Goal: Task Accomplishment & Management: Complete application form

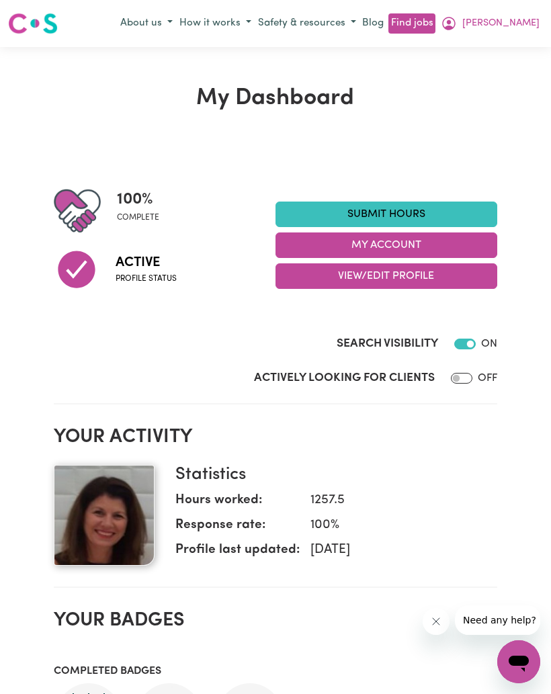
click at [422, 208] on link "Submit Hours" at bounding box center [386, 215] width 222 height 26
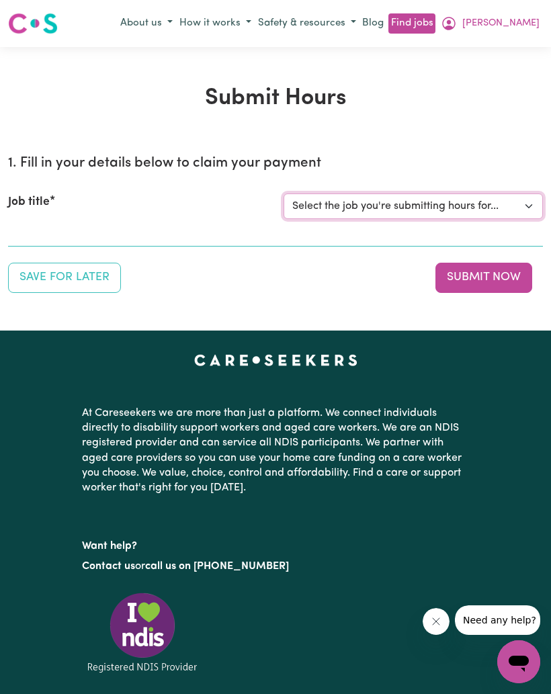
click at [425, 206] on select "Select the job you're submitting hours for... [[PERSON_NAME]] Support Worker Ne…" at bounding box center [413, 206] width 259 height 26
select select "10474"
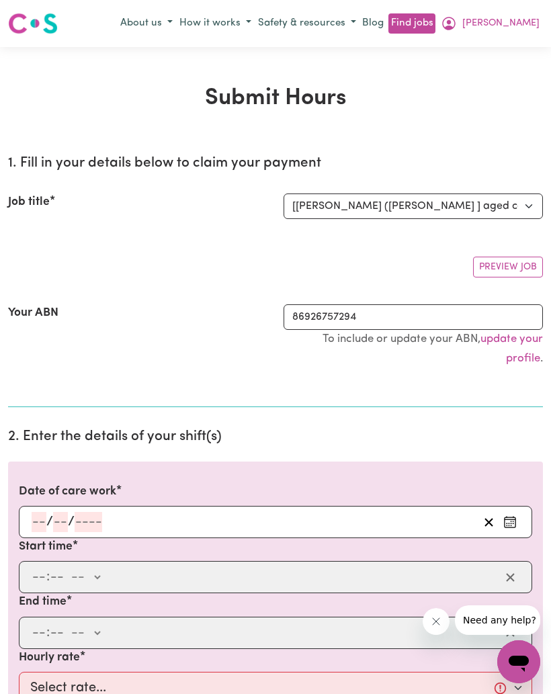
click at [517, 521] on button "Enter the date of care work" at bounding box center [509, 522] width 21 height 20
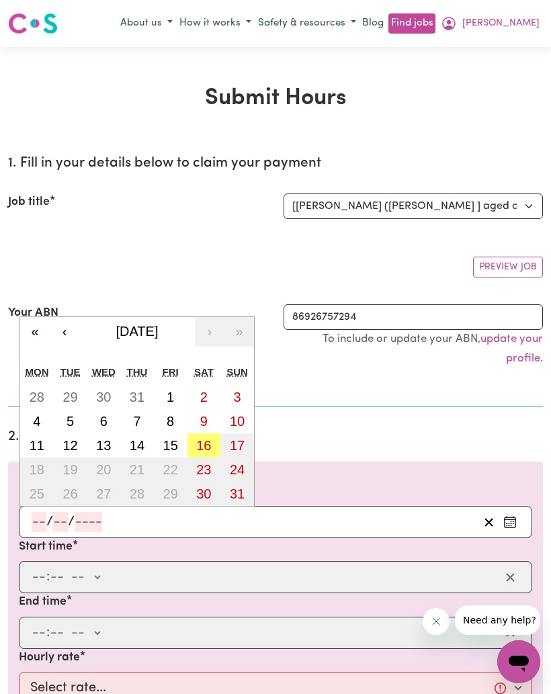
click at [174, 445] on abbr "15" at bounding box center [170, 445] width 15 height 15
type input "[DATE]"
type input "15"
type input "8"
type input "2025"
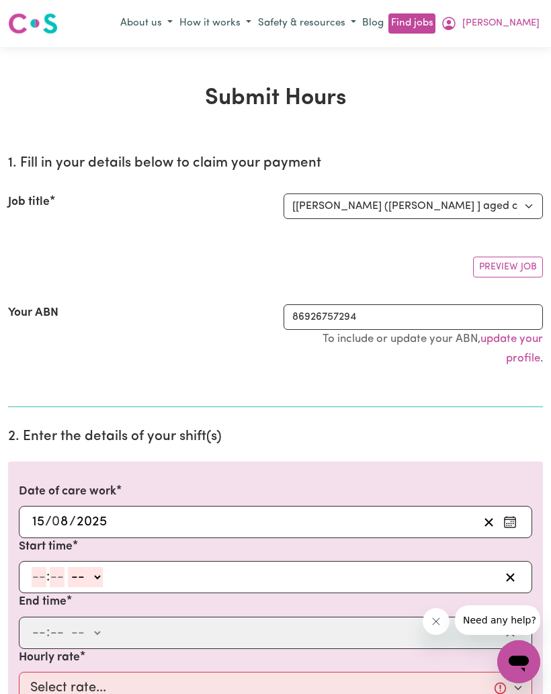
click at [39, 580] on input "number" at bounding box center [39, 577] width 15 height 20
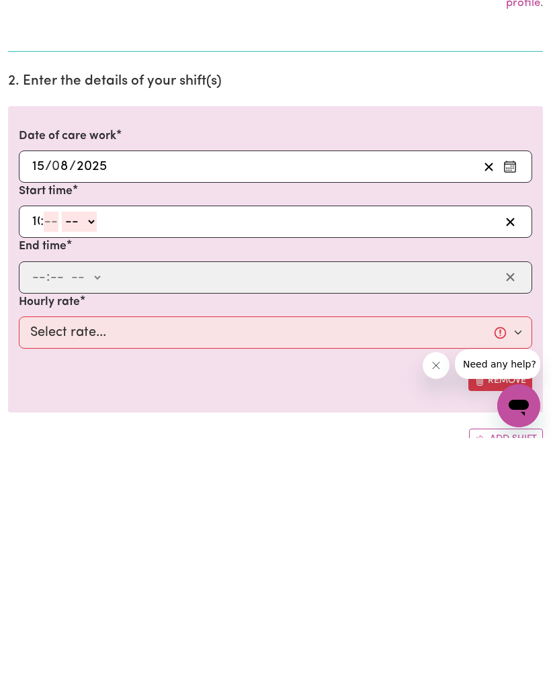
type input "10"
type input "30"
click at [95, 468] on select "-- am pm" at bounding box center [86, 478] width 35 height 20
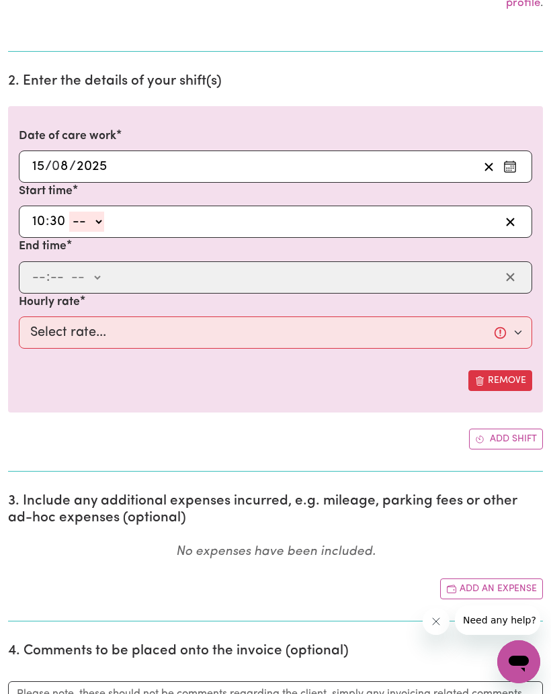
select select "am"
type input "10:30"
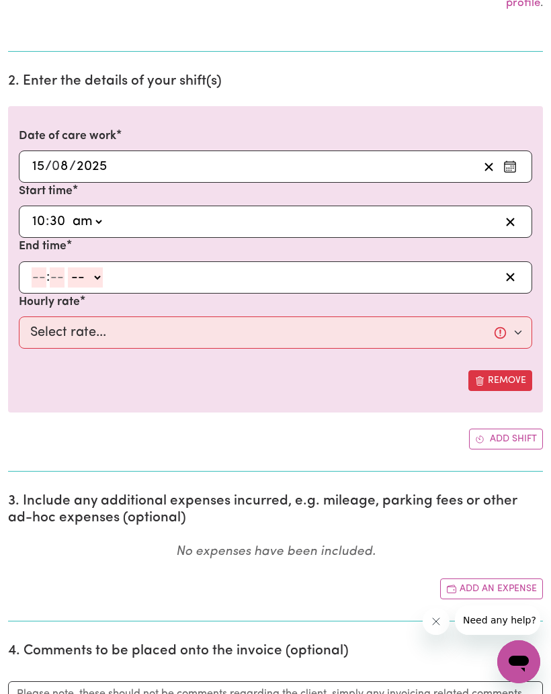
click at [34, 284] on input "number" at bounding box center [39, 277] width 15 height 20
type input "1"
click at [53, 268] on input "number" at bounding box center [51, 277] width 15 height 20
type input "30"
click at [95, 273] on select "-- am pm" at bounding box center [81, 277] width 35 height 20
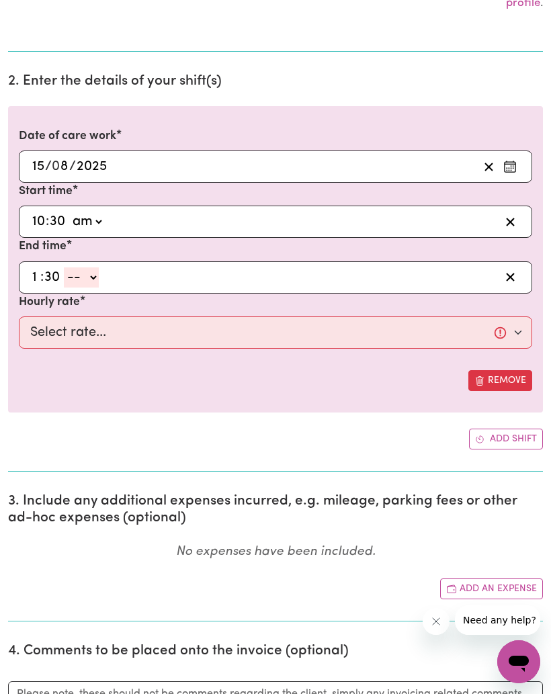
select select "pm"
type input "13:30"
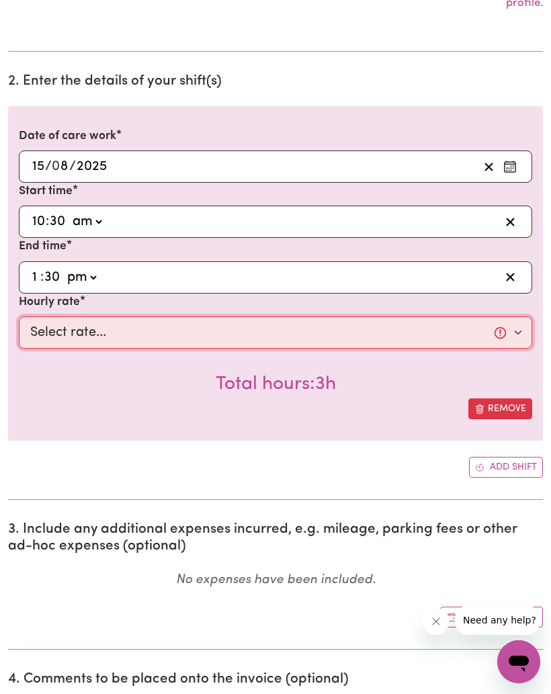
click at [144, 327] on select "Select rate... $60.00 (Weekday)" at bounding box center [275, 332] width 513 height 32
select select "60-Weekday"
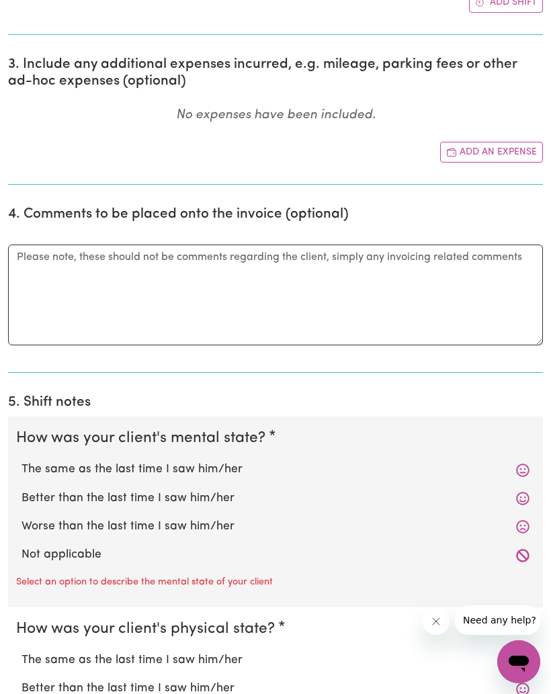
scroll to position [825, 0]
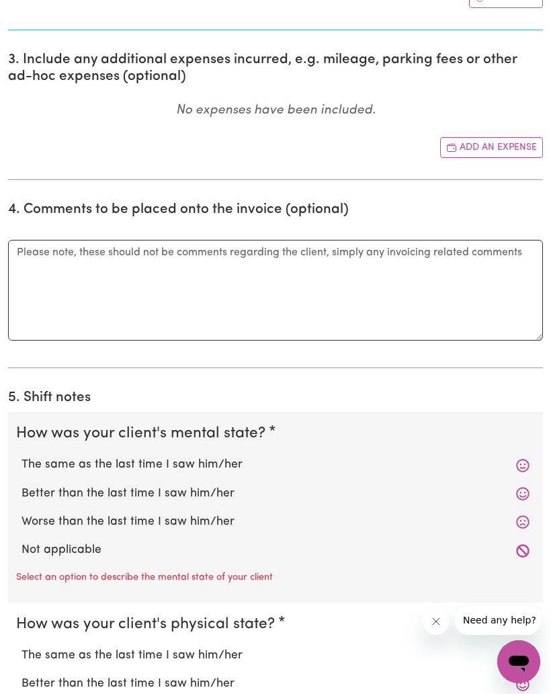
click at [298, 464] on label "The same as the last time I saw him/her" at bounding box center [275, 464] width 508 height 17
click at [21, 456] on input "The same as the last time I saw him/her" at bounding box center [21, 455] width 1 height 1
radio input "true"
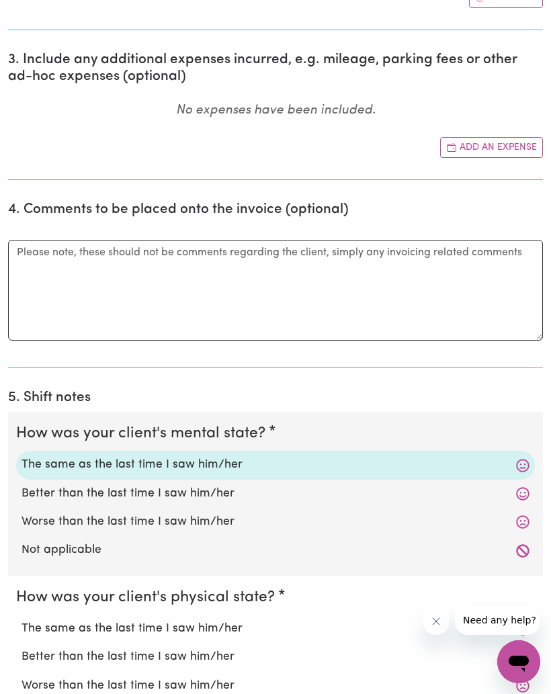
click at [303, 626] on label "The same as the last time I saw him/her" at bounding box center [275, 628] width 508 height 17
click at [21, 620] on input "The same as the last time I saw him/her" at bounding box center [21, 619] width 1 height 1
radio input "true"
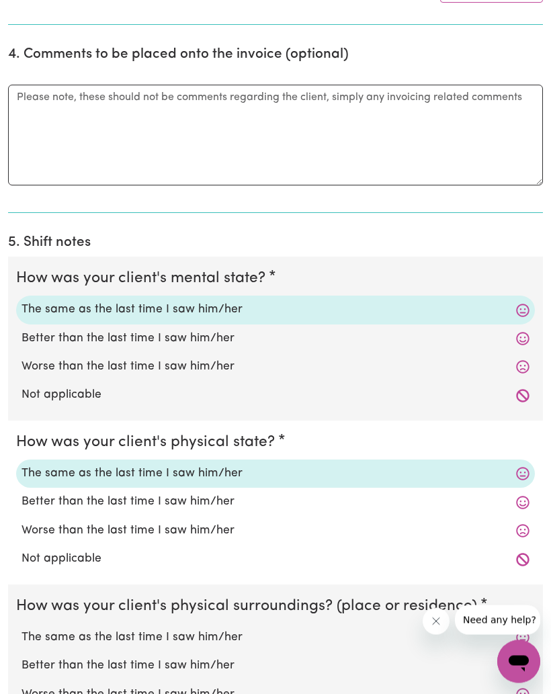
scroll to position [980, 0]
click at [313, 629] on label "The same as the last time I saw him/her" at bounding box center [275, 637] width 508 height 17
click at [21, 628] on input "The same as the last time I saw him/her" at bounding box center [21, 628] width 1 height 1
radio input "true"
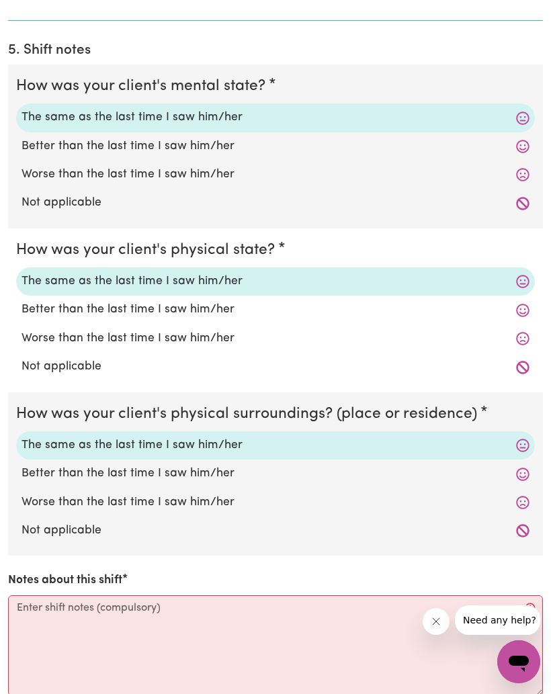
click at [329, 615] on textarea "Notes about this shift" at bounding box center [275, 645] width 535 height 101
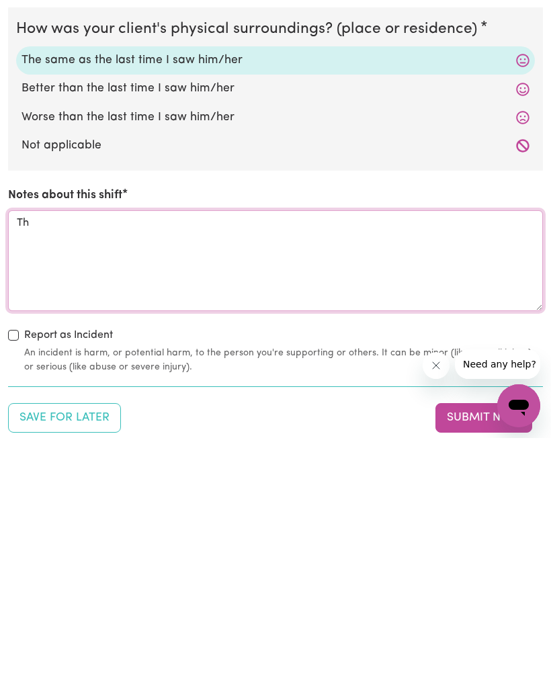
type textarea "T"
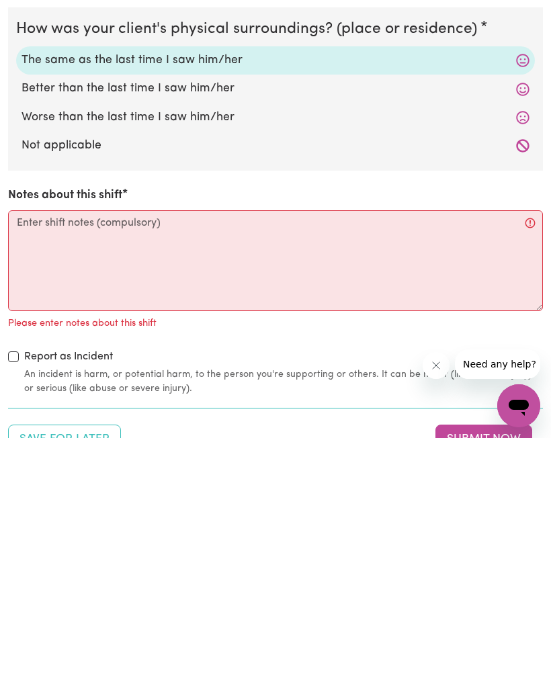
click at [515, 410] on icon "Open messaging window" at bounding box center [519, 406] width 24 height 24
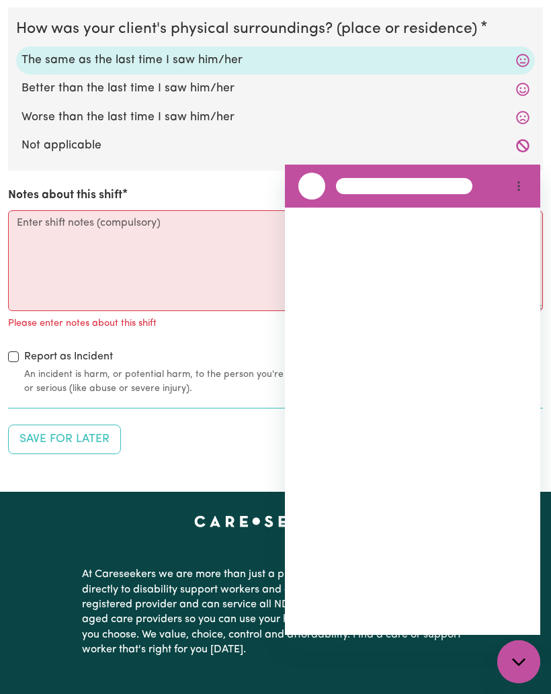
scroll to position [0, 0]
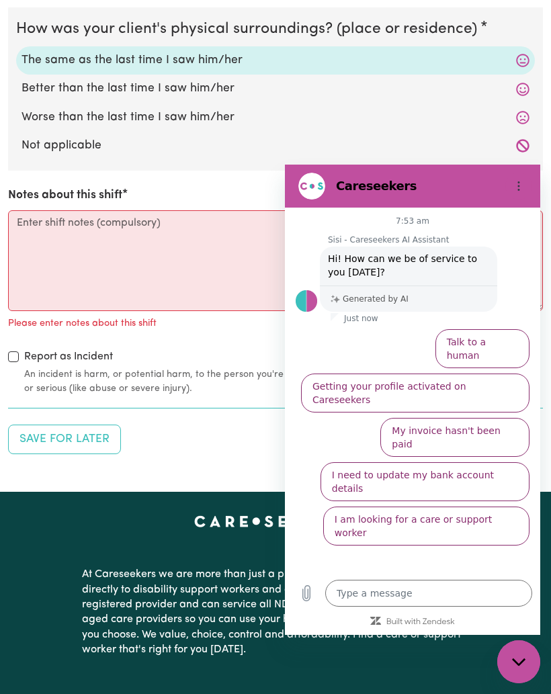
click at [528, 187] on button "Options menu" at bounding box center [518, 186] width 27 height 27
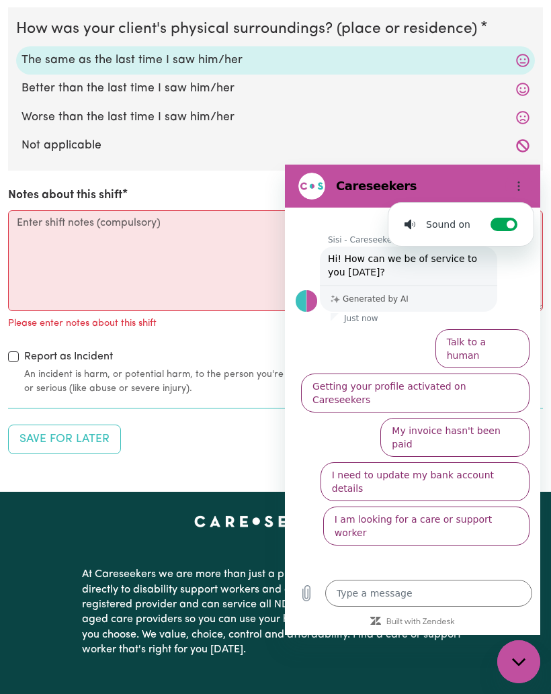
click at [523, 183] on icon "Options menu" at bounding box center [518, 186] width 11 height 11
click at [524, 663] on icon "Close messaging window" at bounding box center [519, 662] width 14 height 9
type textarea "x"
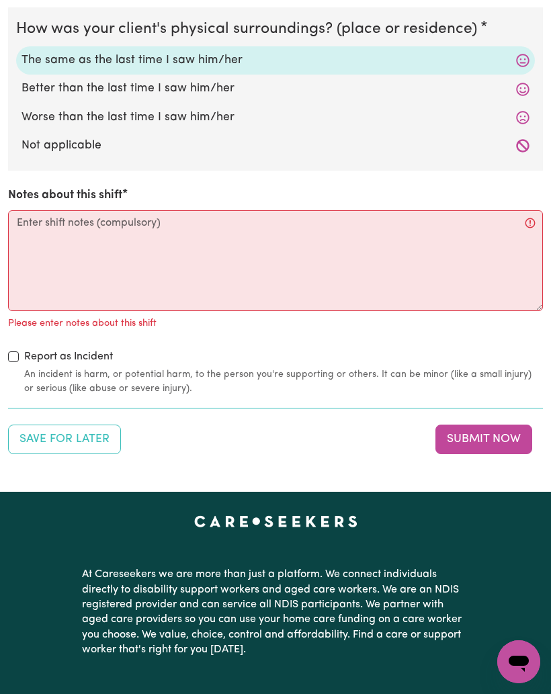
click at [243, 253] on textarea "Notes about this shift" at bounding box center [275, 260] width 535 height 101
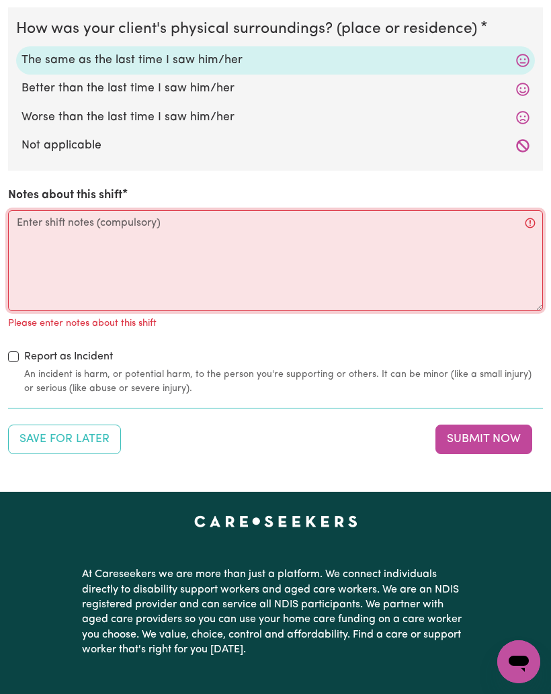
type textarea "2"
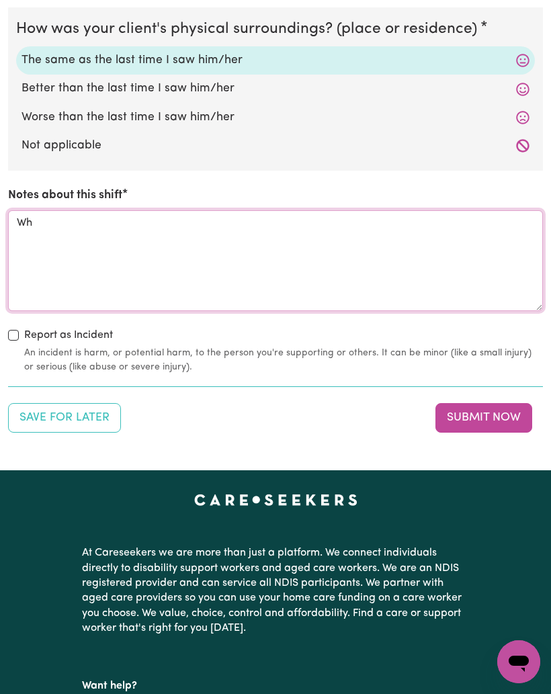
type textarea "W"
type textarea "A"
click at [62, 216] on textarea "I checked with the RN when I arrived" at bounding box center [275, 260] width 535 height 101
click at [335, 214] on textarea "I checked on [PERSON_NAME]’s condition with the RN when I arrived" at bounding box center [275, 260] width 535 height 101
type textarea "I"
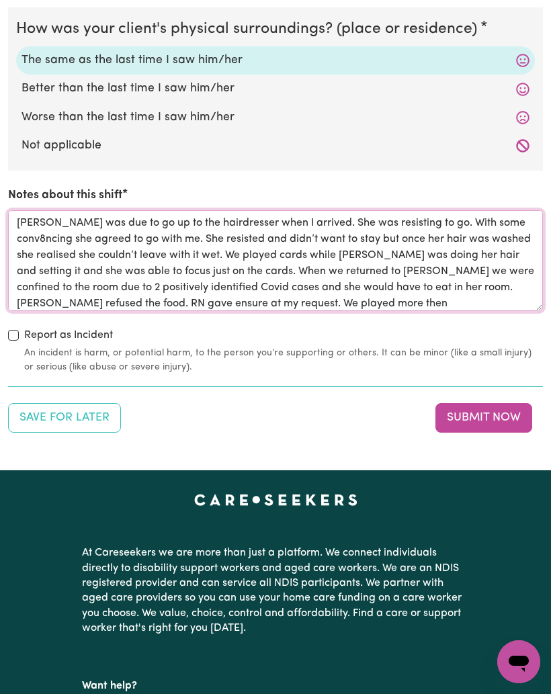
type textarea "[PERSON_NAME] was due to go up to the hairdresser when I arrived. She was resis…"
click at [509, 419] on button "Submit Now" at bounding box center [483, 418] width 97 height 30
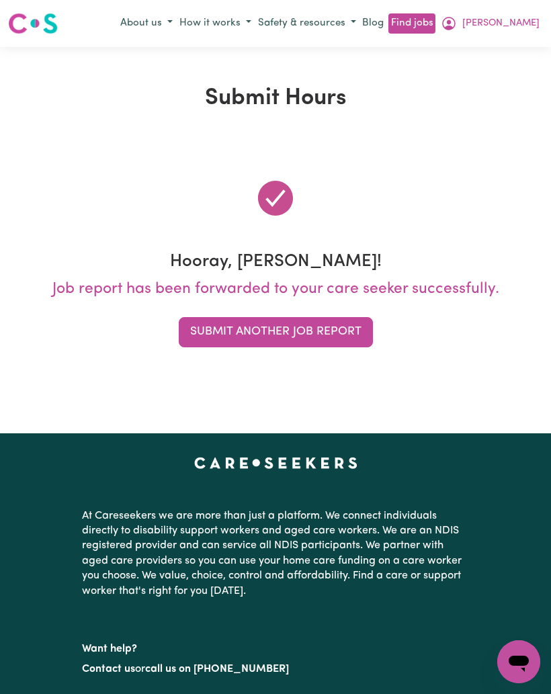
type textarea "x"
click at [527, 17] on span "[PERSON_NAME]" at bounding box center [500, 23] width 77 height 15
click at [491, 46] on link "My Account" at bounding box center [489, 50] width 106 height 26
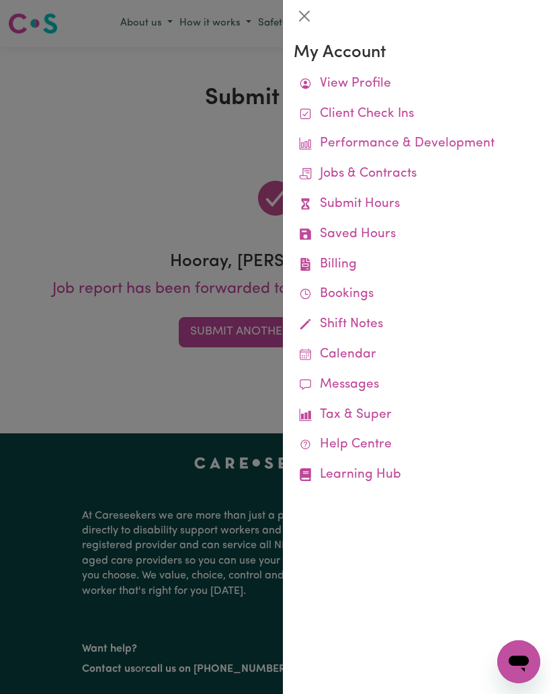
click at [0, 0] on link "Job Reports" at bounding box center [0, 0] width 0 height 0
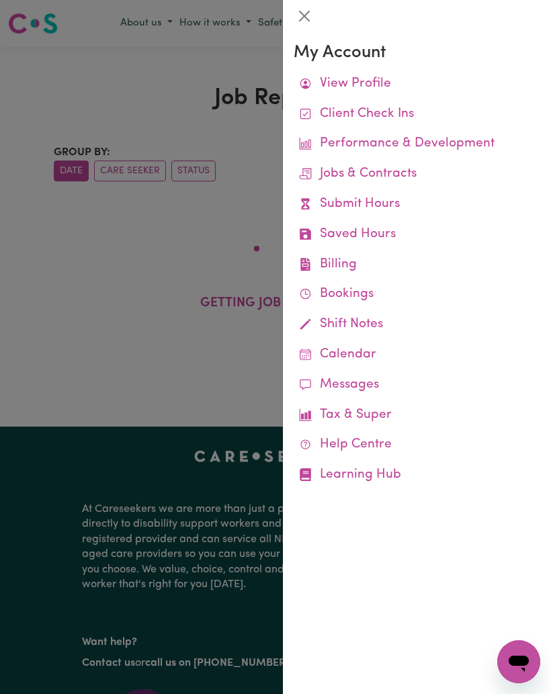
click at [0, 0] on link "Job Reports" at bounding box center [0, 0] width 0 height 0
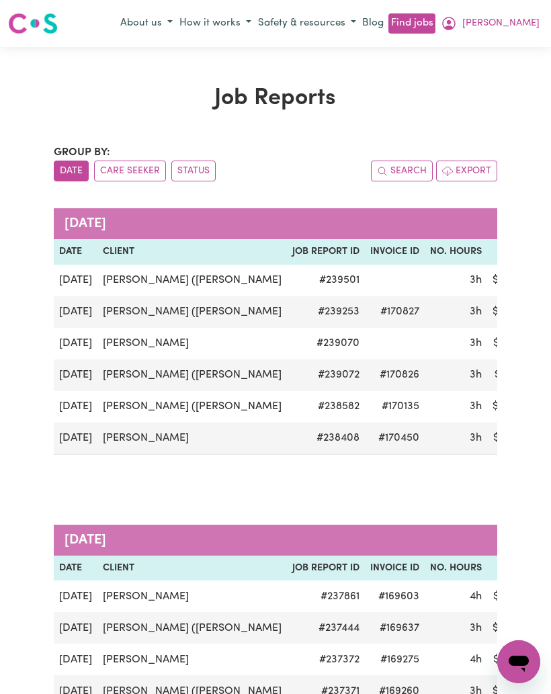
click at [531, 23] on span "[PERSON_NAME]" at bounding box center [500, 23] width 77 height 15
click at [491, 51] on link "My Account" at bounding box center [489, 50] width 106 height 26
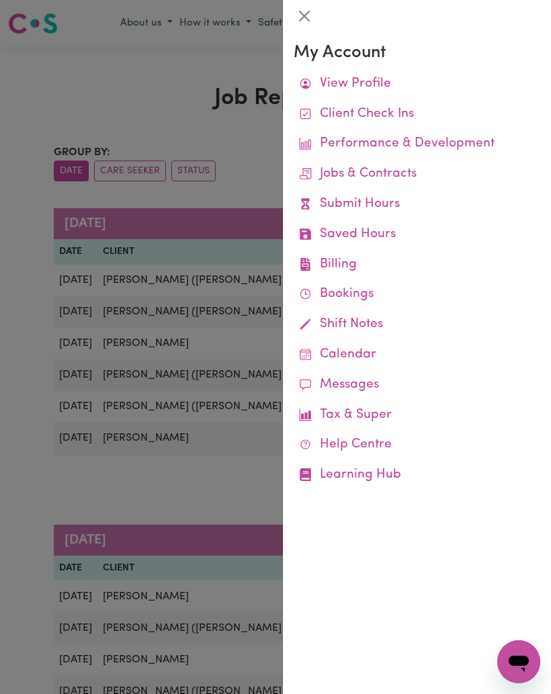
click at [0, 0] on link "Remittances" at bounding box center [0, 0] width 0 height 0
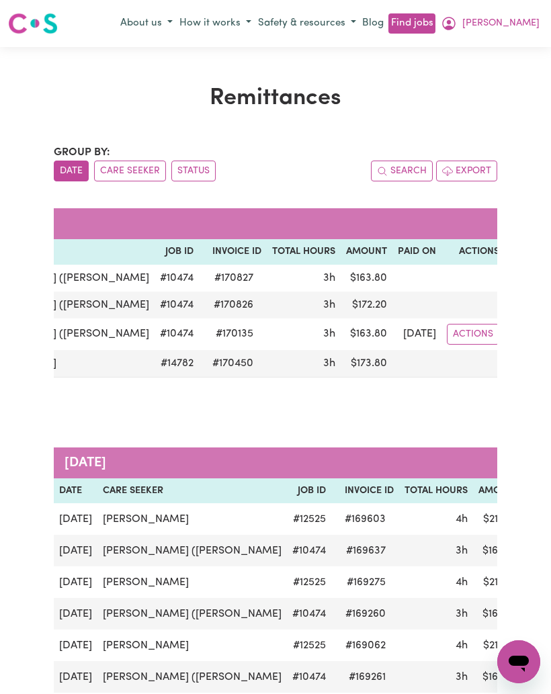
scroll to position [0, 132]
